Goal: Task Accomplishment & Management: Complete application form

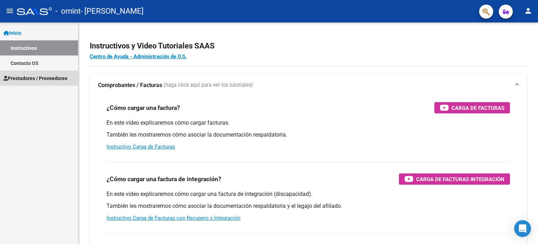
click at [45, 75] on span "Prestadores / Proveedores" at bounding box center [36, 78] width 64 height 8
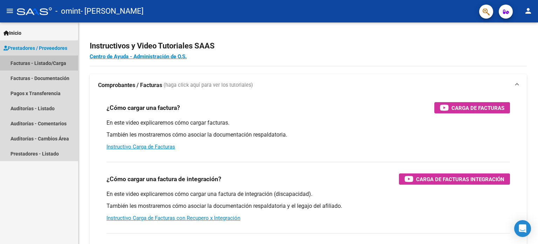
click at [47, 58] on link "Facturas - Listado/Carga" at bounding box center [39, 62] width 78 height 15
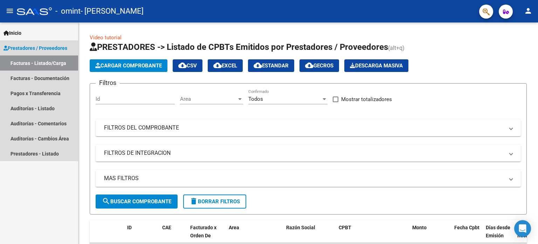
click at [42, 45] on span "Prestadores / Proveedores" at bounding box center [36, 48] width 64 height 8
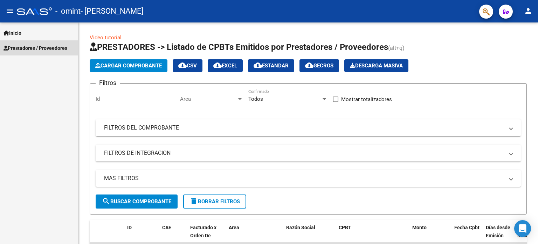
click at [45, 49] on span "Prestadores / Proveedores" at bounding box center [36, 48] width 64 height 8
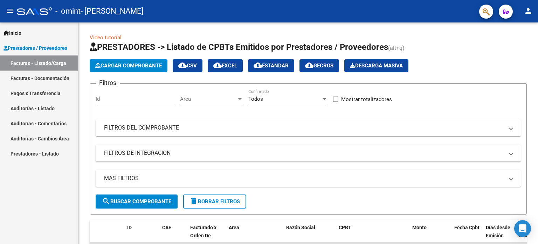
click at [45, 62] on link "Facturas - Listado/Carga" at bounding box center [39, 62] width 78 height 15
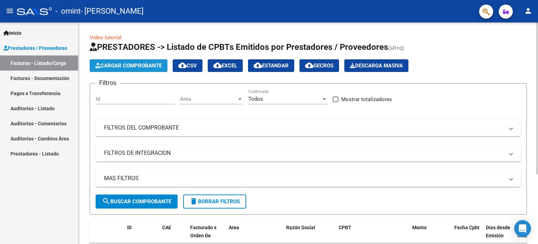
click at [141, 62] on span "Cargar Comprobante" at bounding box center [128, 65] width 67 height 6
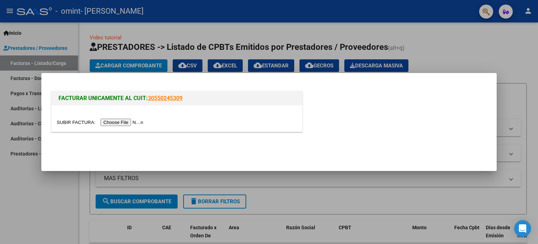
click at [141, 119] on input "file" at bounding box center [101, 121] width 89 height 7
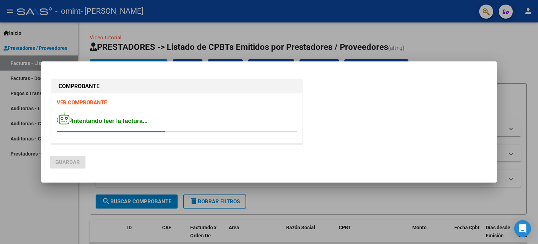
click at [416, 162] on mat-dialog-actions "Guardar" at bounding box center [269, 160] width 439 height 27
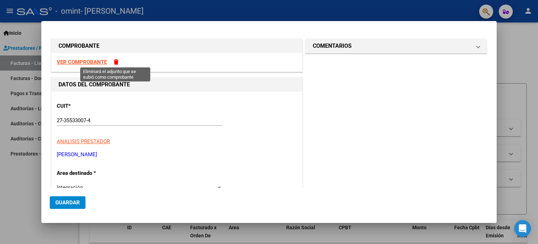
click at [115, 63] on span at bounding box center [116, 61] width 5 height 5
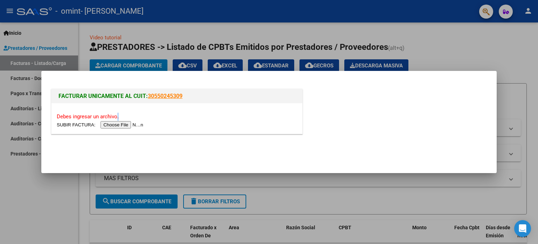
drag, startPoint x: 114, startPoint y: 119, endPoint x: 114, endPoint y: 125, distance: 6.0
click at [114, 125] on div "Debes ingresar un archivo." at bounding box center [177, 118] width 251 height 31
click at [114, 125] on input "file" at bounding box center [101, 124] width 89 height 7
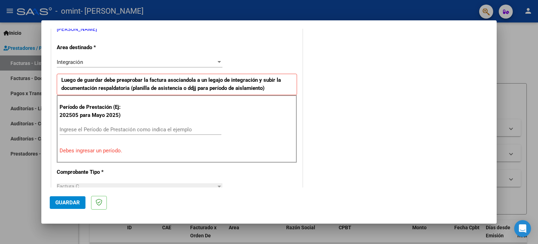
scroll to position [159, 0]
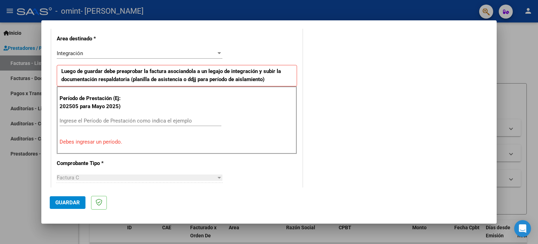
click at [153, 119] on input "Ingrese el Período de Prestación como indica el ejemplo" at bounding box center [141, 120] width 162 height 6
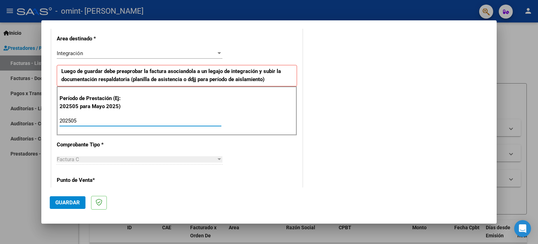
type input "202505"
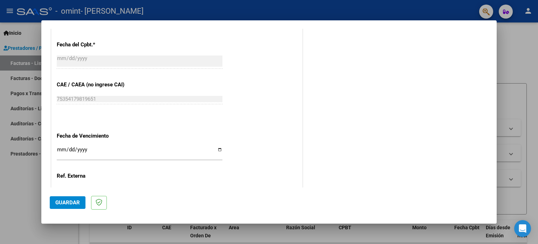
scroll to position [457, 0]
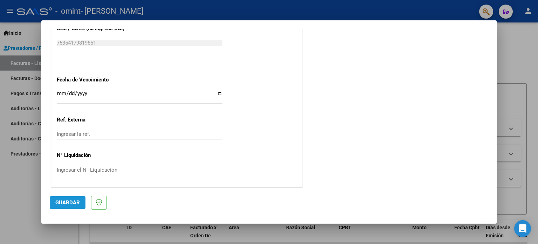
click at [56, 205] on span "Guardar" at bounding box center [67, 202] width 25 height 6
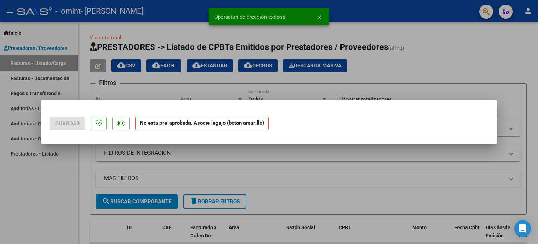
scroll to position [0, 0]
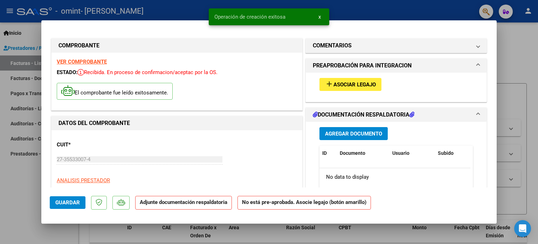
click at [366, 85] on span "Asociar Legajo" at bounding box center [355, 84] width 42 height 6
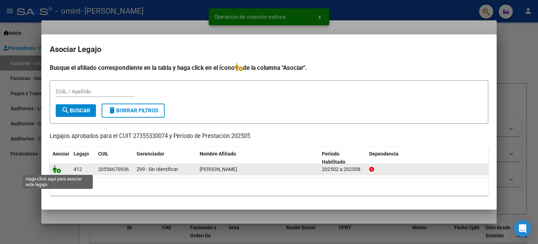
click at [56, 170] on icon at bounding box center [57, 169] width 8 height 8
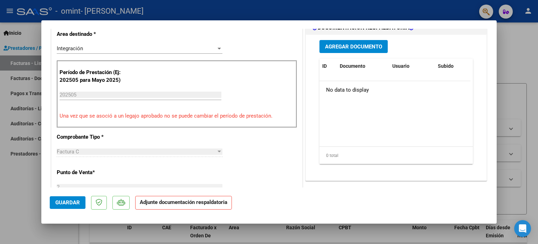
scroll to position [176, 0]
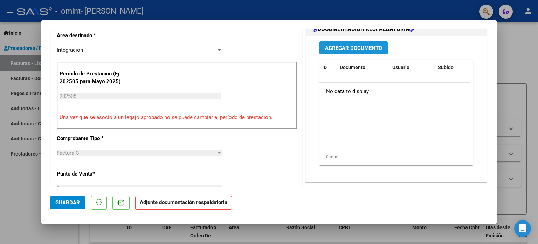
click at [350, 53] on button "Agregar Documento" at bounding box center [354, 47] width 68 height 13
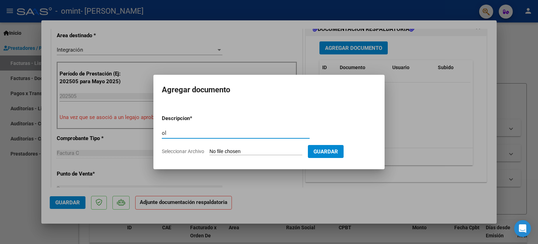
type input "o"
type input "Planilla de asistencia"
click at [257, 153] on input "Seleccionar Archivo" at bounding box center [256, 151] width 93 height 7
type input "C:\fakepath\planilla de asistencia [PERSON_NAME] fonoaudiología [DATE].pdf"
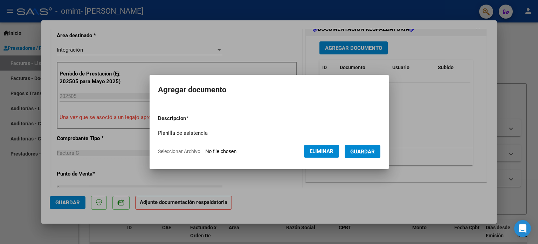
click at [360, 154] on span "Guardar" at bounding box center [362, 151] width 25 height 6
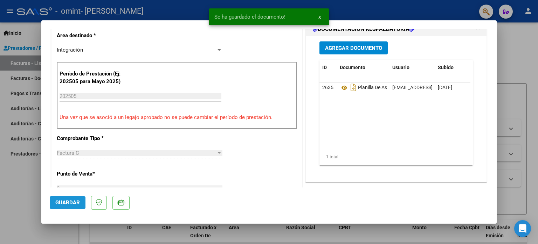
click at [68, 203] on span "Guardar" at bounding box center [67, 202] width 25 height 6
click at [538, 150] on div at bounding box center [269, 122] width 538 height 244
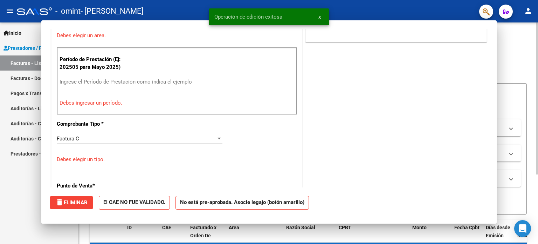
scroll to position [0, 0]
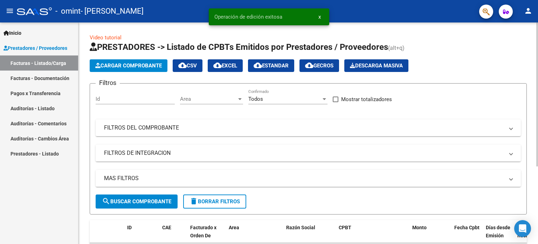
click at [121, 64] on span "Cargar Comprobante" at bounding box center [128, 65] width 67 height 6
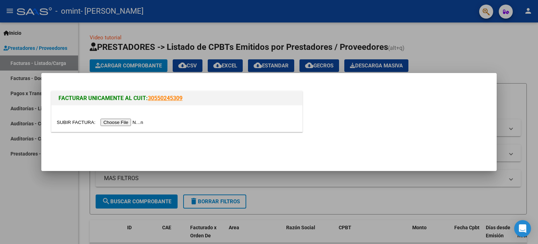
click at [132, 120] on input "file" at bounding box center [101, 121] width 89 height 7
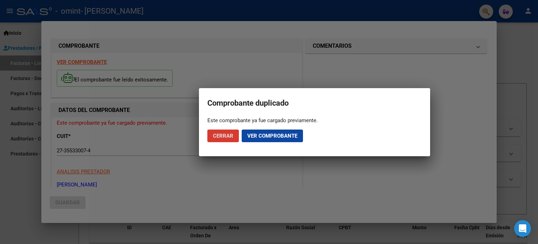
click at [234, 138] on button "Cerrar" at bounding box center [223, 135] width 32 height 13
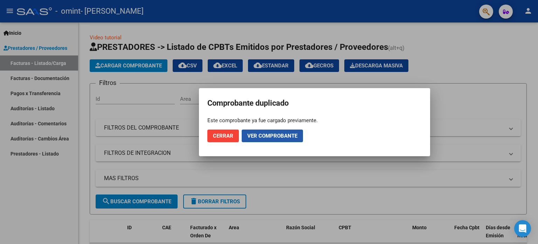
click at [276, 136] on span "Ver comprobante" at bounding box center [272, 135] width 50 height 6
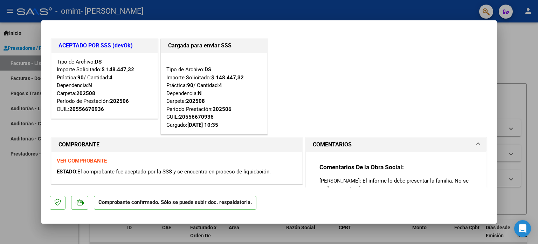
click at [510, 98] on div at bounding box center [269, 122] width 538 height 244
type input "$ 0,00"
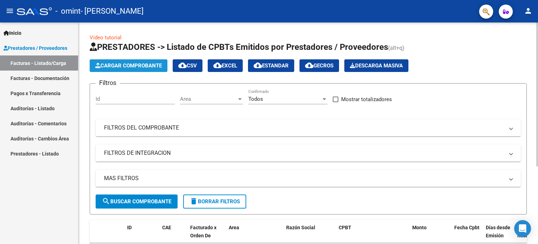
click at [141, 65] on span "Cargar Comprobante" at bounding box center [128, 65] width 67 height 6
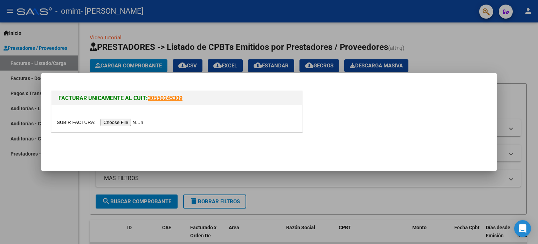
click at [132, 122] on input "file" at bounding box center [101, 121] width 89 height 7
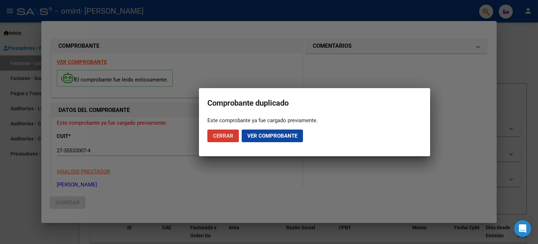
click at [229, 137] on span "Cerrar" at bounding box center [223, 135] width 20 height 6
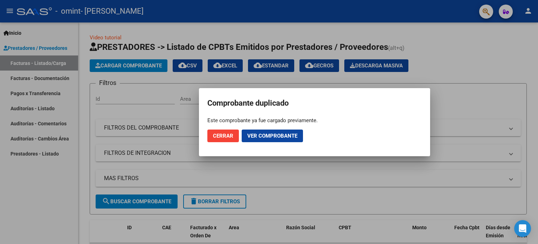
click at [226, 138] on span "Cerrar" at bounding box center [223, 135] width 20 height 6
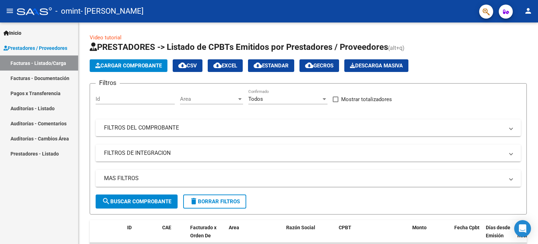
click at [55, 76] on link "Facturas - Documentación" at bounding box center [39, 77] width 78 height 15
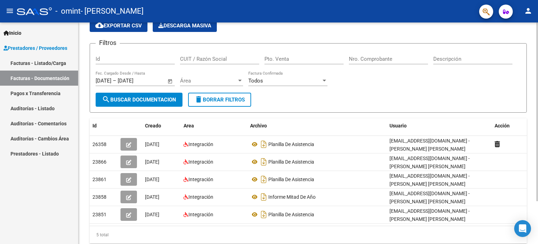
scroll to position [53, 0]
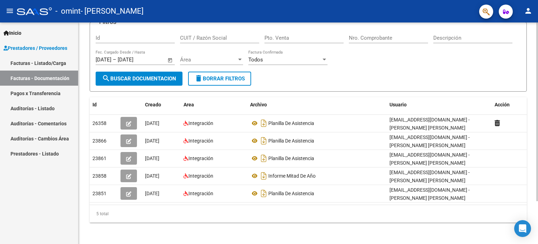
click at [538, 103] on div at bounding box center [538, 153] width 2 height 178
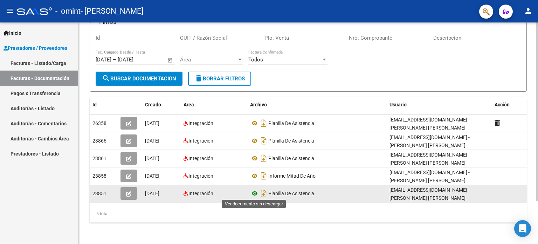
click at [257, 190] on icon at bounding box center [254, 193] width 9 height 8
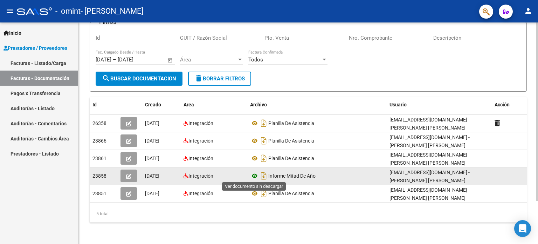
click at [254, 175] on icon at bounding box center [254, 175] width 9 height 8
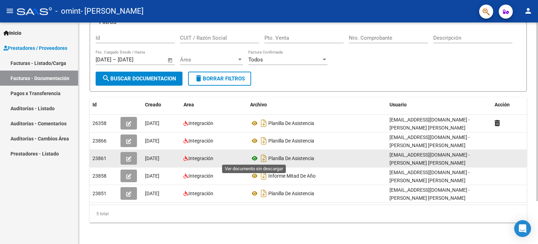
click at [255, 157] on icon at bounding box center [254, 158] width 9 height 8
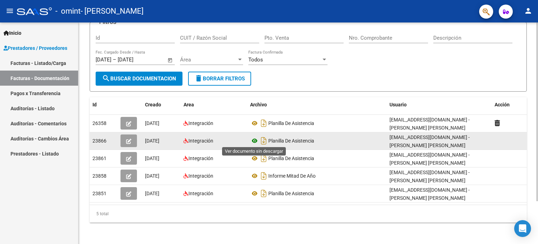
click at [255, 141] on icon at bounding box center [254, 140] width 9 height 8
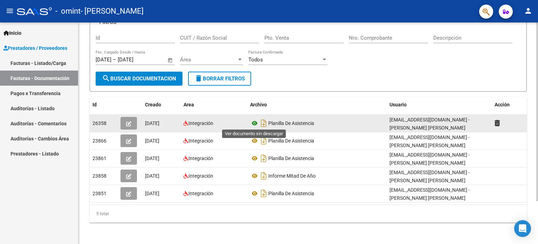
click at [257, 122] on icon at bounding box center [254, 123] width 9 height 8
